Goal: Communication & Community: Answer question/provide support

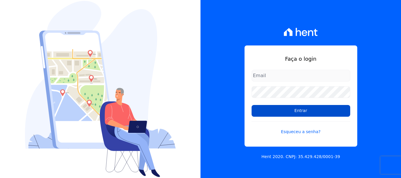
type input "[EMAIL_ADDRESS][DOMAIN_NAME]"
click at [273, 111] on input "Entrar" at bounding box center [300, 111] width 99 height 12
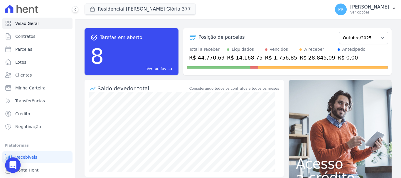
click at [15, 164] on icon "Open Intercom Messenger" at bounding box center [12, 165] width 7 height 8
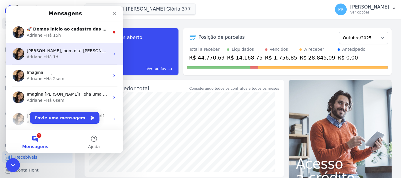
click at [70, 57] on div "Adriane • Há 1d" at bounding box center [68, 57] width 83 height 6
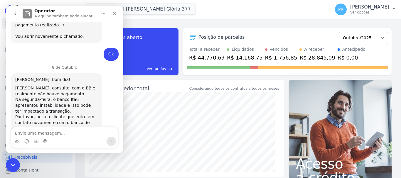
scroll to position [390, 0]
